Goal: Task Accomplishment & Management: Manage account settings

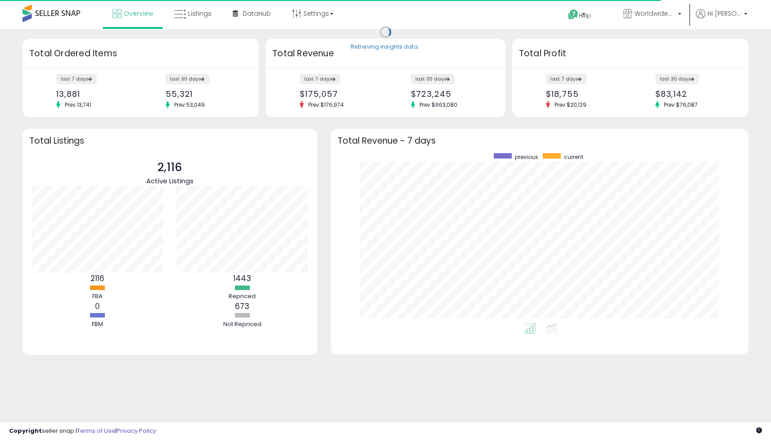
scroll to position [170, 400]
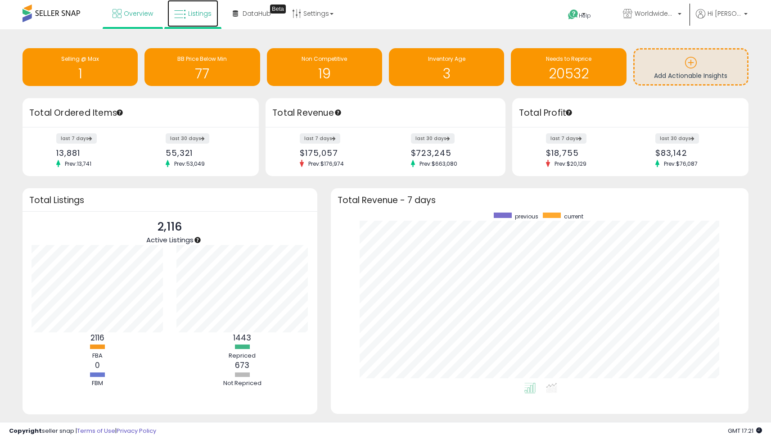
click at [217, 18] on link "Listings" at bounding box center [192, 13] width 51 height 27
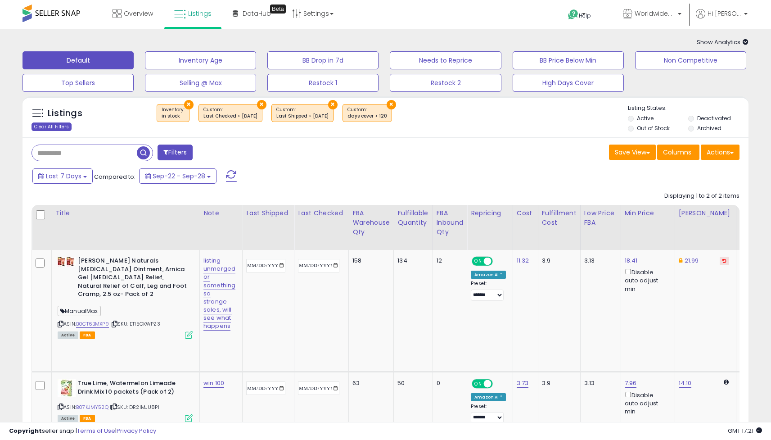
click at [60, 127] on div "Clear All Filters" at bounding box center [52, 126] width 40 height 9
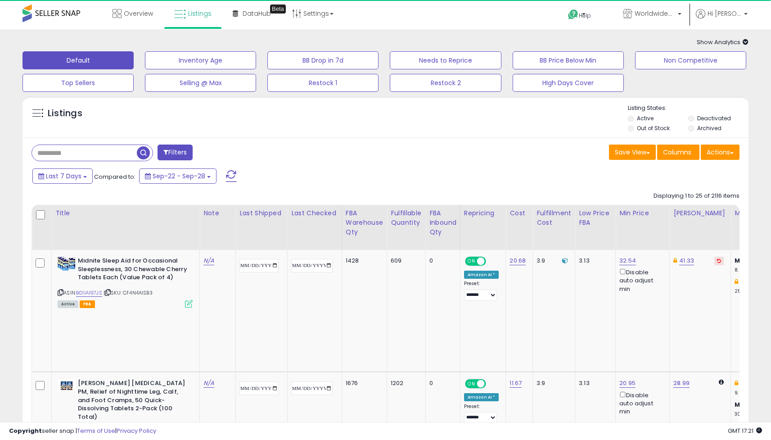
click at [181, 157] on button "Filters" at bounding box center [175, 153] width 35 height 16
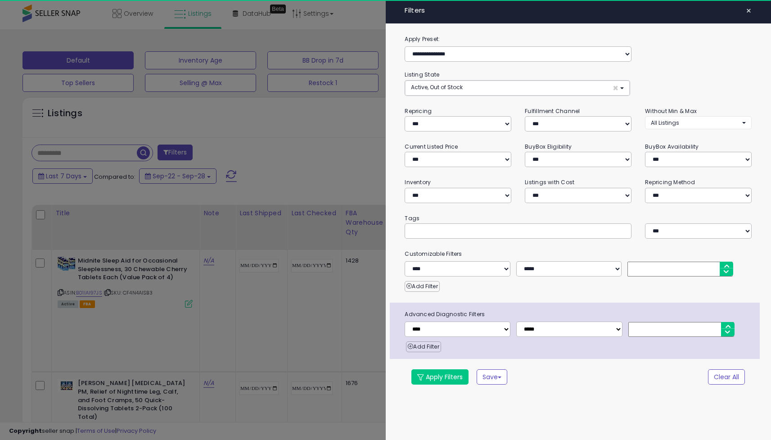
click at [358, 122] on div at bounding box center [385, 220] width 771 height 440
